Goal: Task Accomplishment & Management: Manage account settings

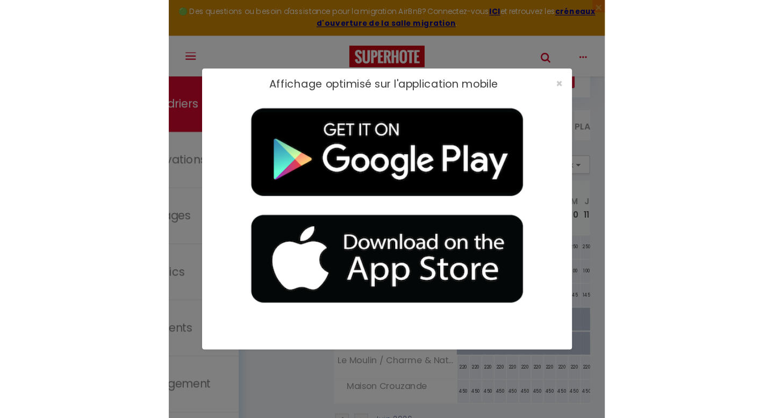
scroll to position [59, 0]
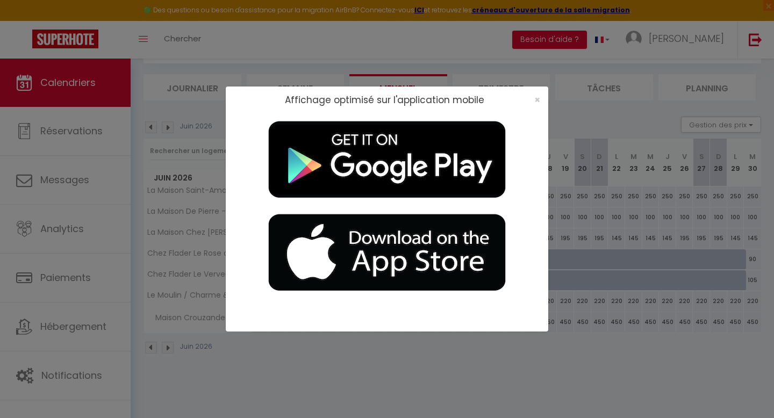
click at [379, 97] on div "×" at bounding box center [533, 100] width 27 height 11
click at [379, 97] on span "×" at bounding box center [537, 99] width 6 height 13
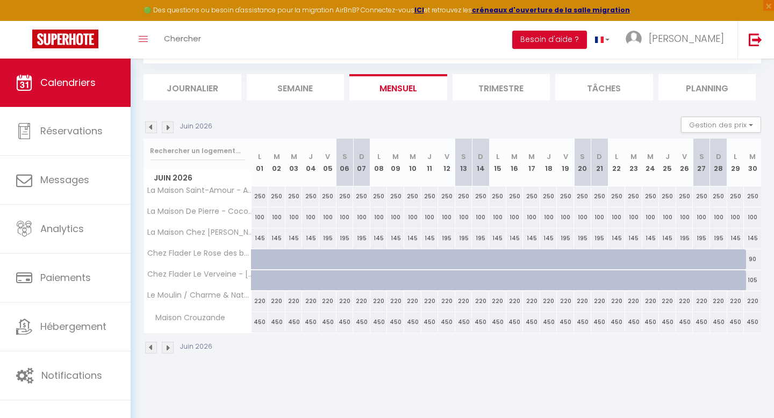
click at [148, 129] on img at bounding box center [151, 127] width 12 height 12
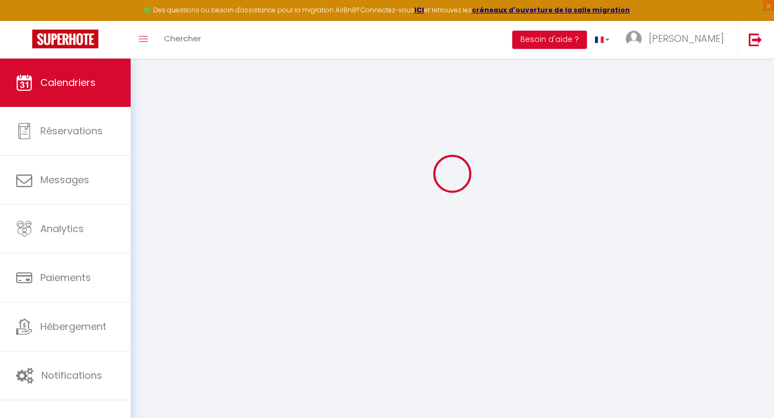
click at [148, 129] on div at bounding box center [451, 173] width 617 height 321
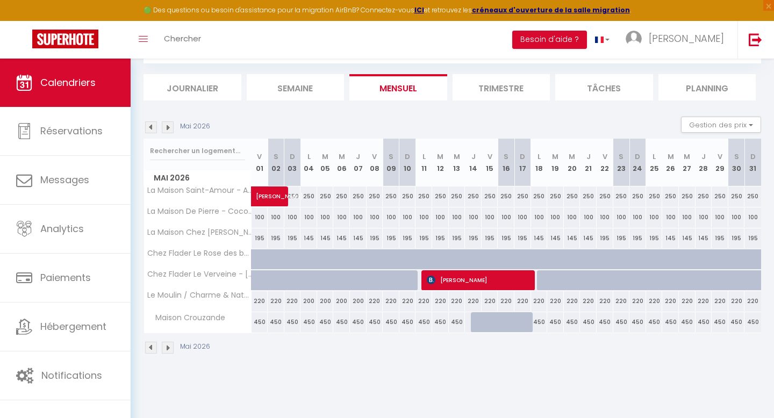
click at [148, 129] on img at bounding box center [151, 127] width 12 height 12
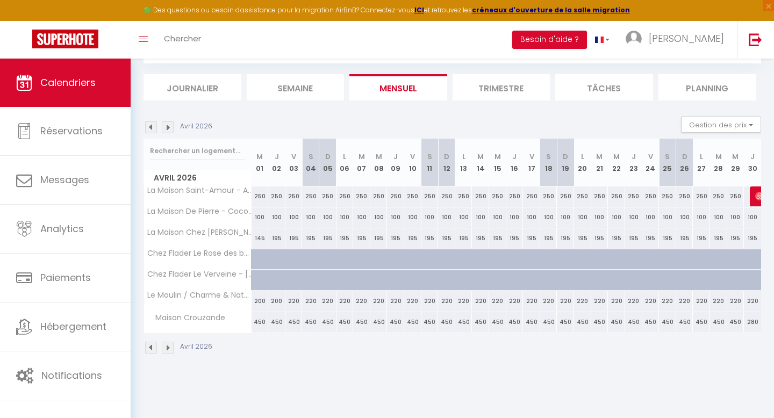
click at [148, 129] on img at bounding box center [151, 127] width 12 height 12
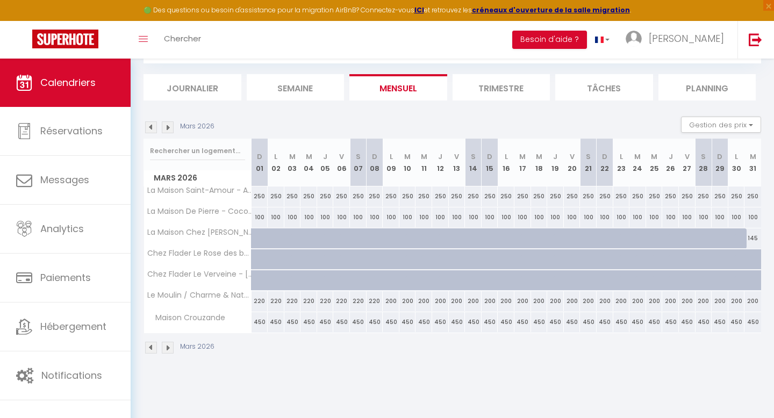
click at [148, 129] on img at bounding box center [151, 127] width 12 height 12
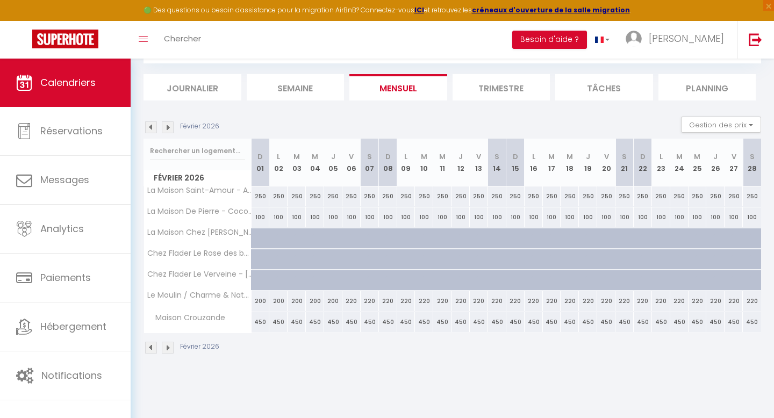
click at [148, 129] on img at bounding box center [151, 127] width 12 height 12
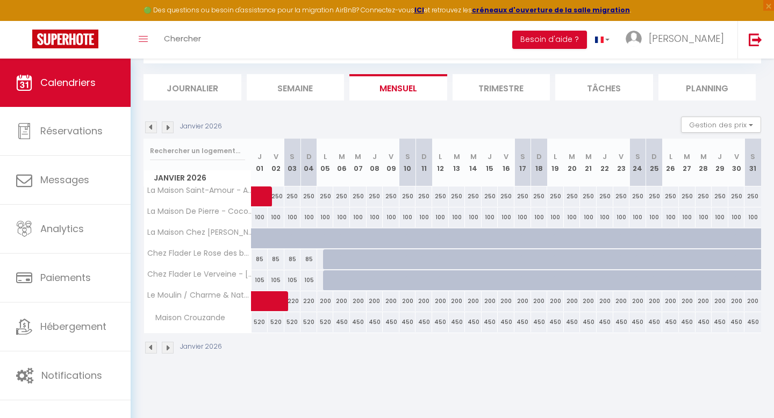
click at [148, 129] on img at bounding box center [151, 127] width 12 height 12
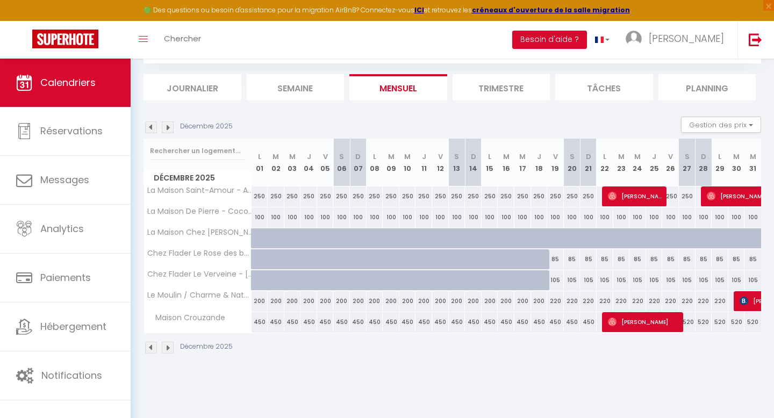
click at [148, 129] on img at bounding box center [151, 127] width 12 height 12
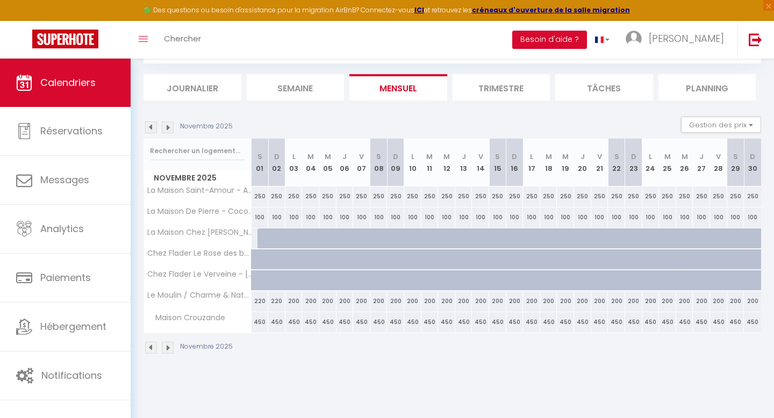
click at [168, 129] on img at bounding box center [168, 127] width 12 height 12
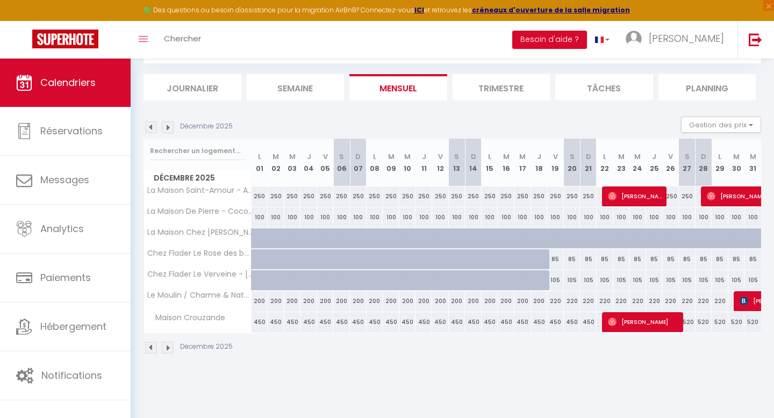
click at [150, 127] on img at bounding box center [151, 127] width 12 height 12
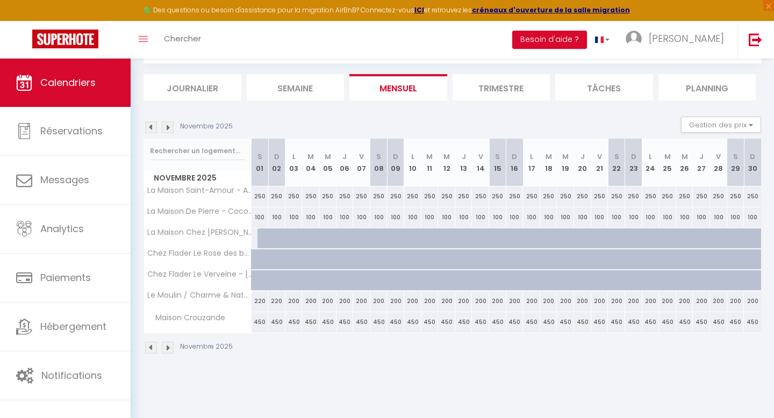
click at [170, 125] on img at bounding box center [168, 127] width 12 height 12
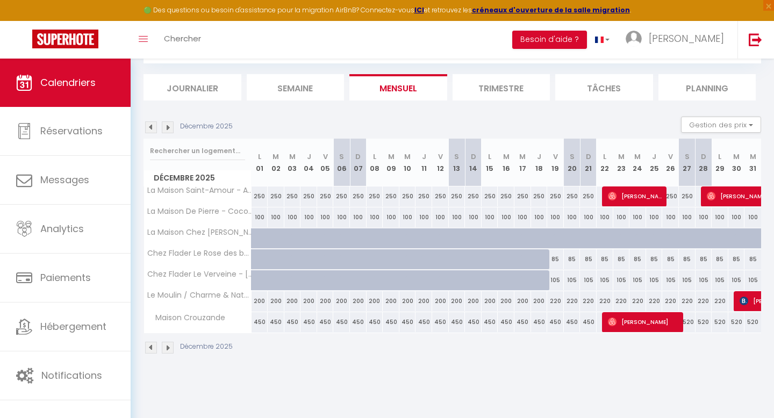
click at [170, 125] on img at bounding box center [168, 127] width 12 height 12
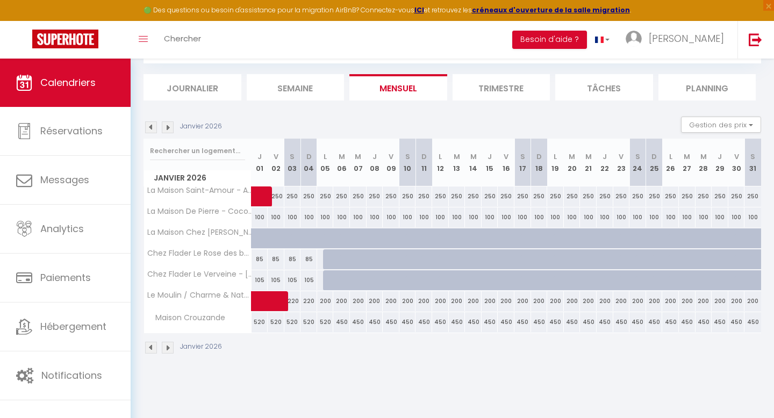
click at [153, 129] on img at bounding box center [151, 127] width 12 height 12
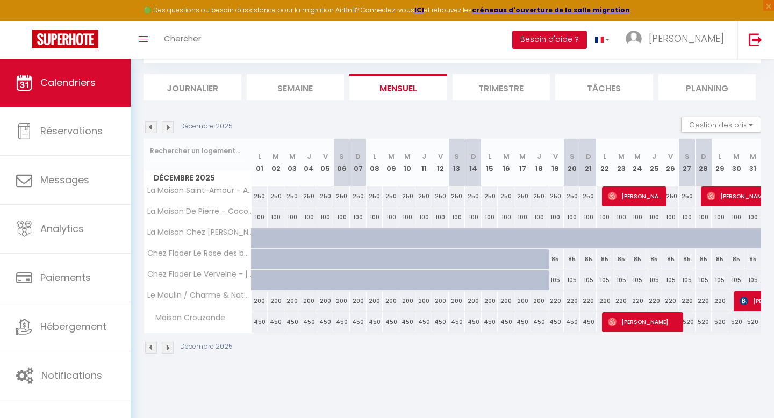
click at [153, 129] on img at bounding box center [151, 127] width 12 height 12
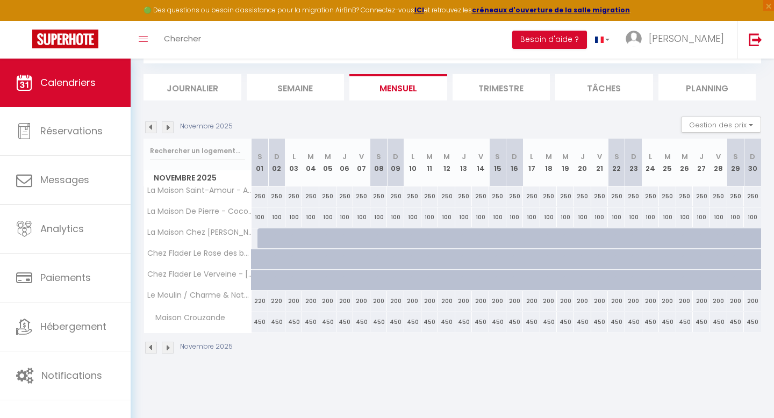
click at [153, 129] on img at bounding box center [151, 127] width 12 height 12
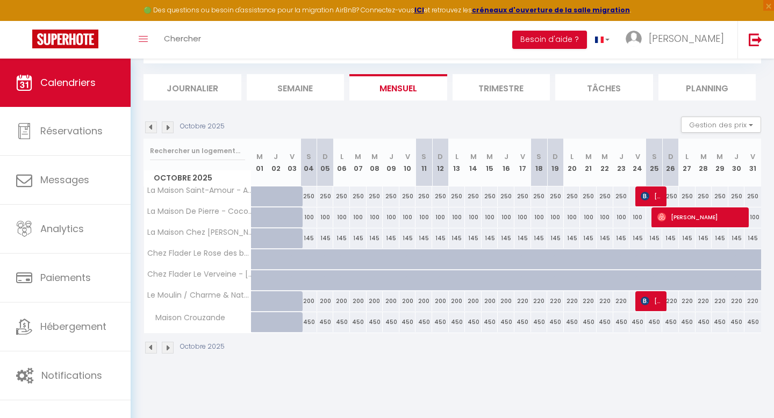
click at [153, 129] on img at bounding box center [151, 127] width 12 height 12
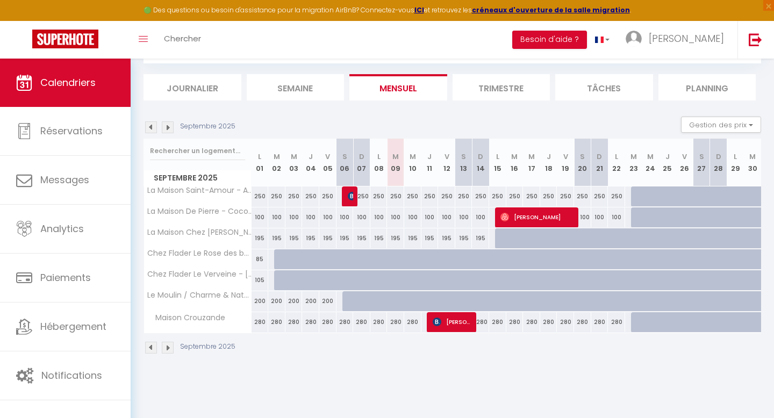
click at [153, 129] on img at bounding box center [151, 127] width 12 height 12
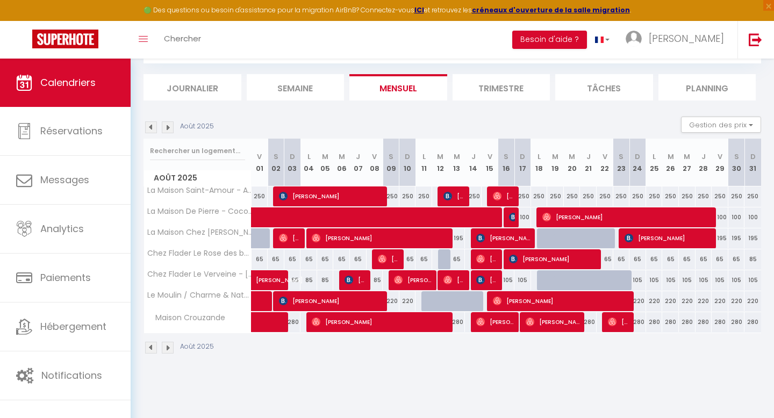
click at [153, 129] on img at bounding box center [151, 127] width 12 height 12
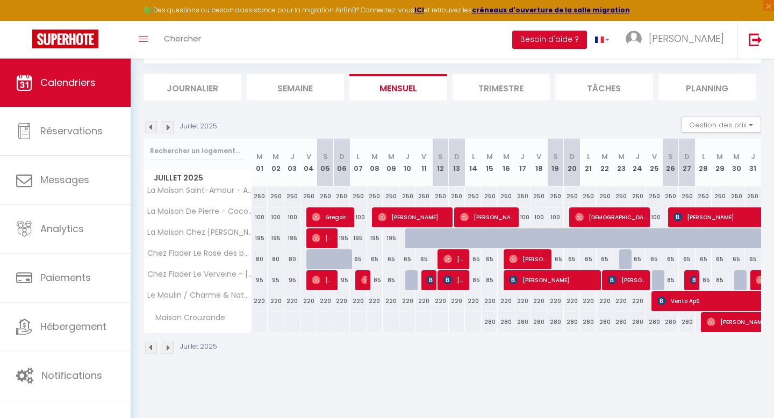
click at [153, 129] on img at bounding box center [151, 127] width 12 height 12
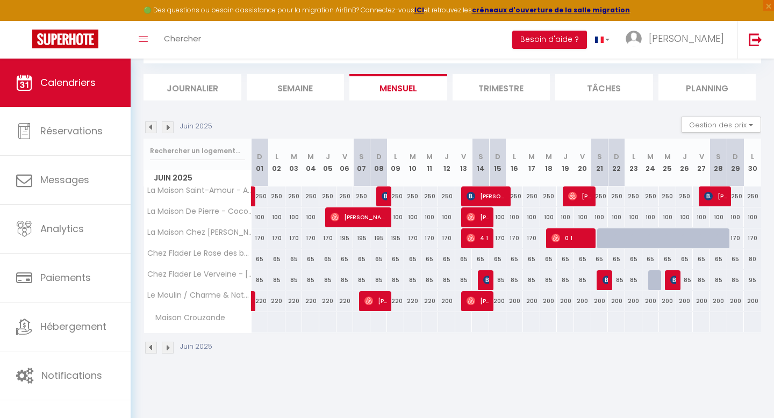
click at [153, 129] on img at bounding box center [151, 127] width 12 height 12
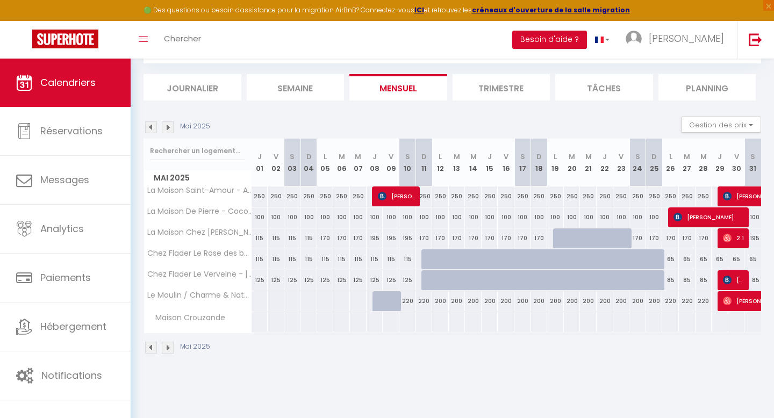
click at [153, 129] on img at bounding box center [151, 127] width 12 height 12
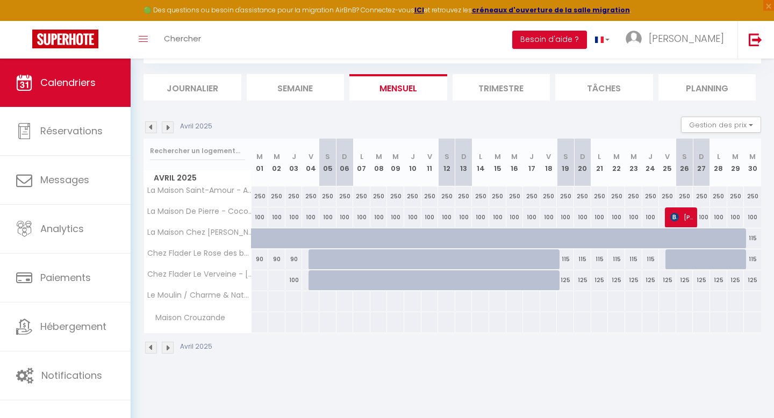
click at [153, 129] on img at bounding box center [151, 127] width 12 height 12
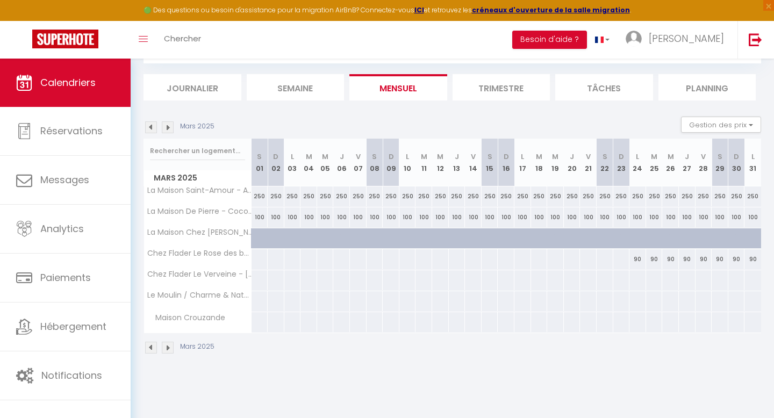
click at [153, 129] on img at bounding box center [151, 127] width 12 height 12
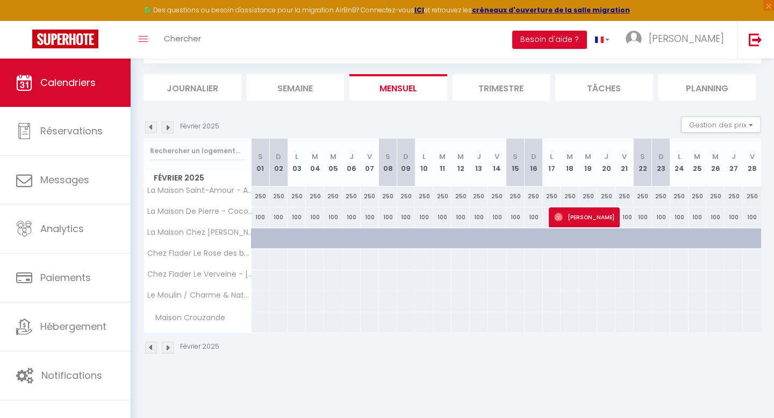
click at [153, 129] on img at bounding box center [151, 127] width 12 height 12
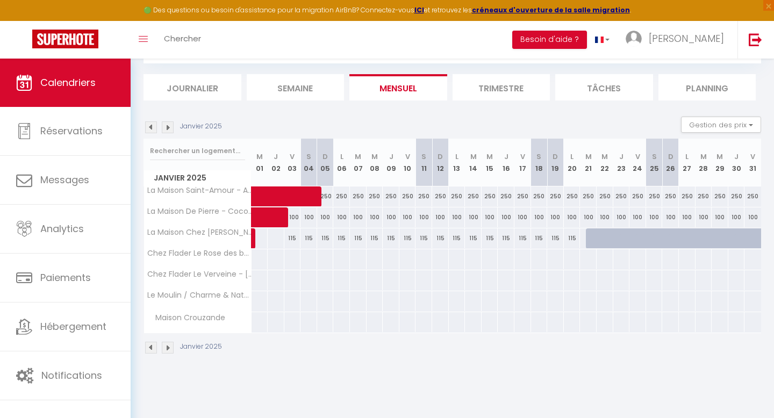
click at [153, 129] on img at bounding box center [151, 127] width 12 height 12
select select
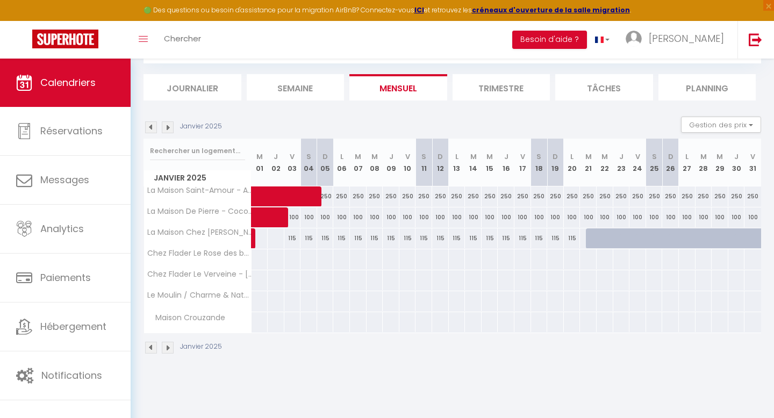
select select
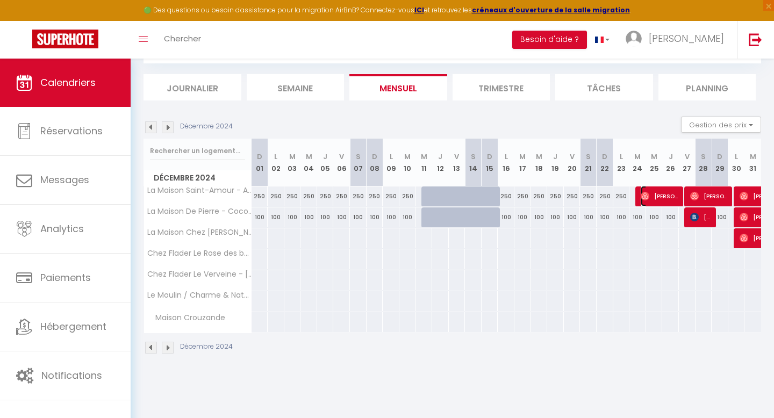
click at [379, 198] on span "[PERSON_NAME]" at bounding box center [659, 196] width 39 height 20
select select "OK"
select select "1"
select select "0"
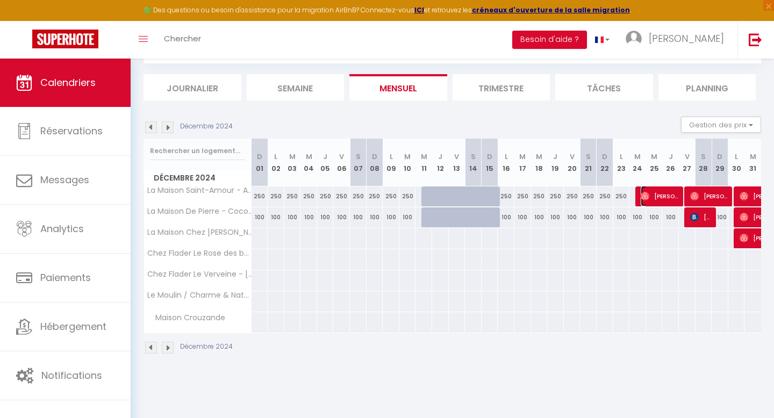
select select "1"
select select
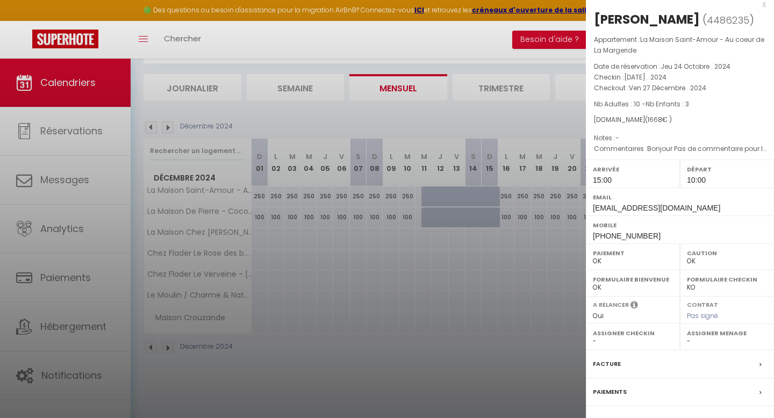
scroll to position [0, 0]
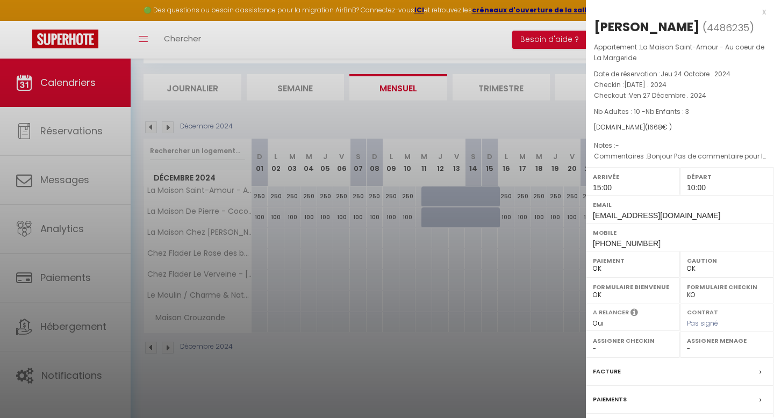
click at [379, 212] on span "[EMAIL_ADDRESS][DOMAIN_NAME]" at bounding box center [656, 215] width 127 height 9
click at [92, 182] on div at bounding box center [387, 209] width 774 height 418
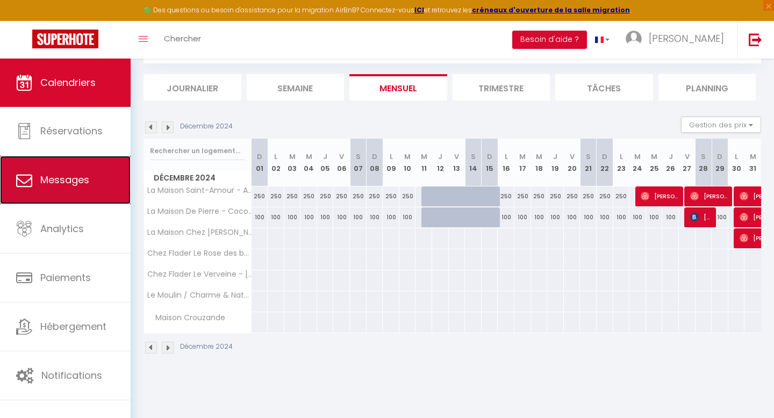
click at [70, 183] on span "Messages" at bounding box center [64, 179] width 49 height 13
select select "message"
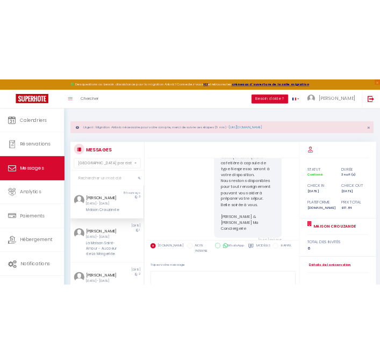
scroll to position [2382, 0]
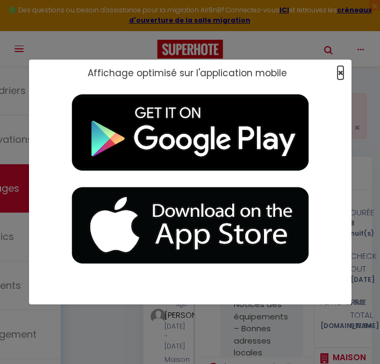
click at [338, 70] on span "×" at bounding box center [340, 72] width 6 height 13
